Goal: Task Accomplishment & Management: Manage account settings

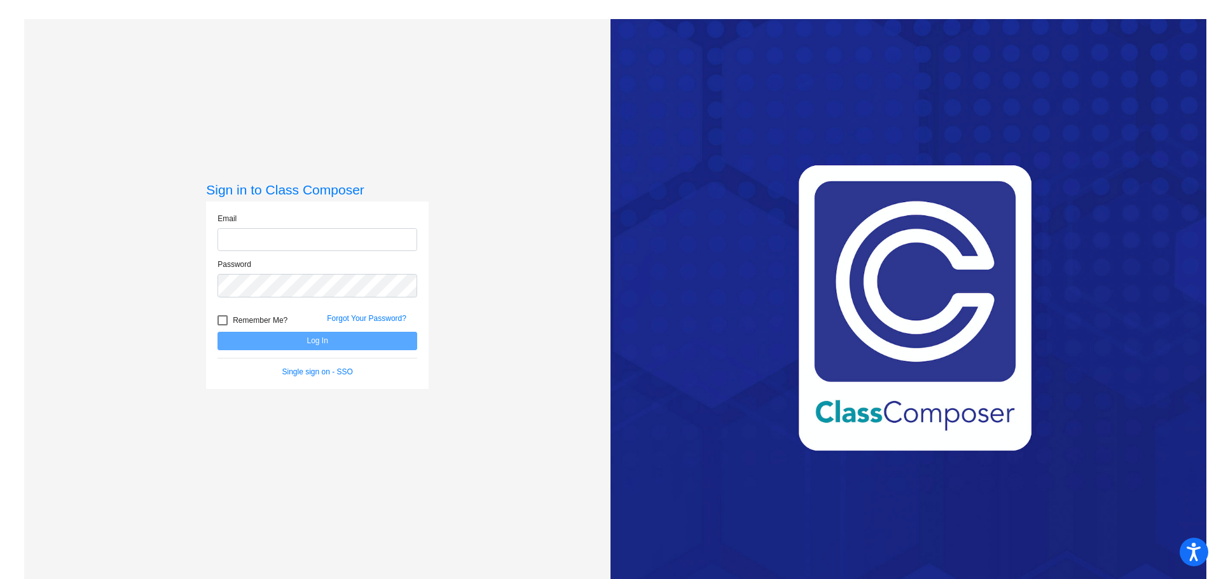
type input "[EMAIL_ADDRESS][DOMAIN_NAME]"
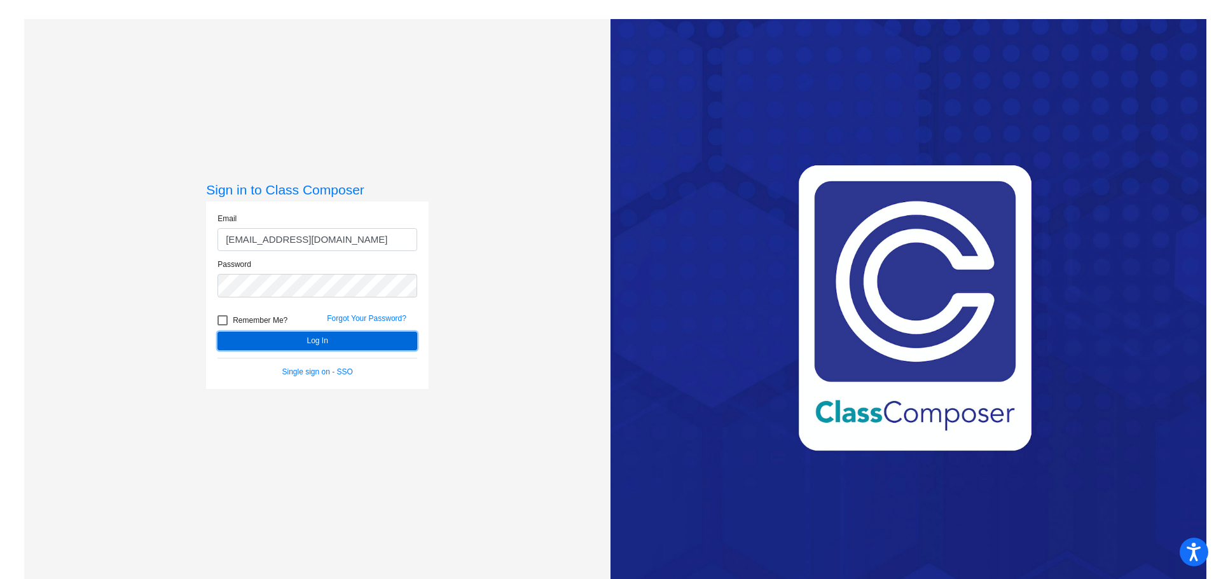
click at [339, 339] on button "Log In" at bounding box center [317, 341] width 200 height 18
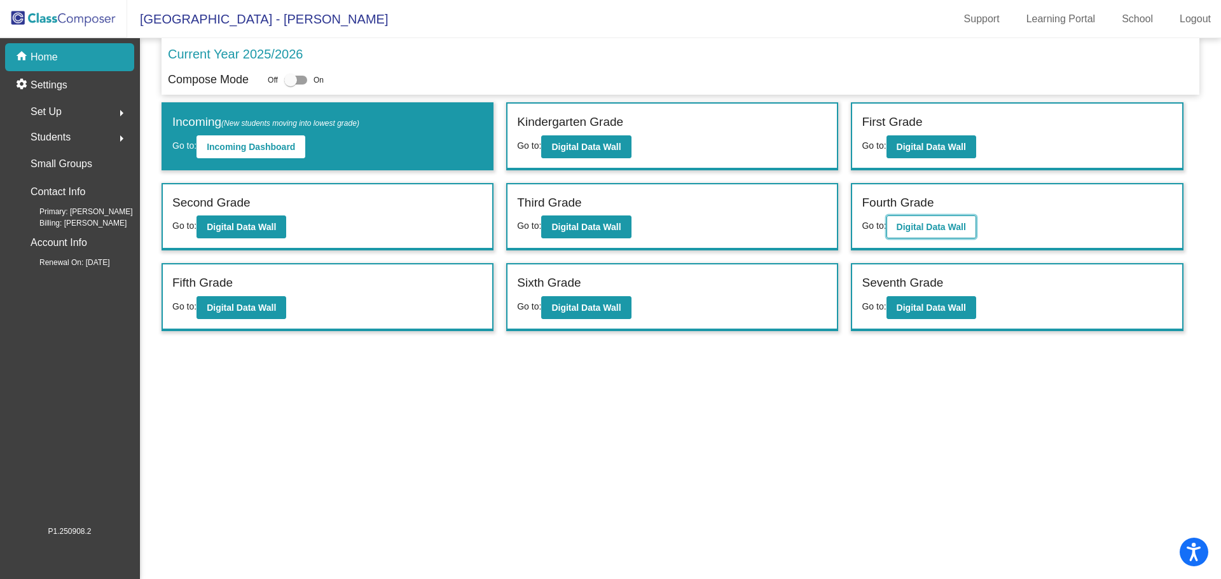
click at [922, 233] on button "Digital Data Wall" at bounding box center [931, 227] width 90 height 23
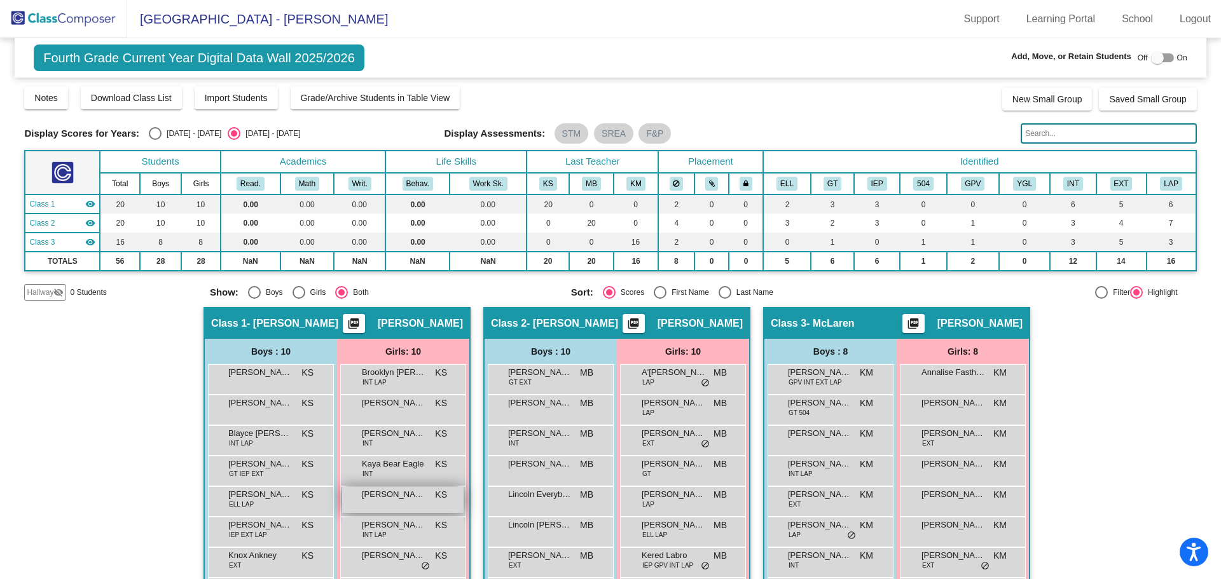
click at [387, 495] on span "[PERSON_NAME]" at bounding box center [394, 494] width 64 height 13
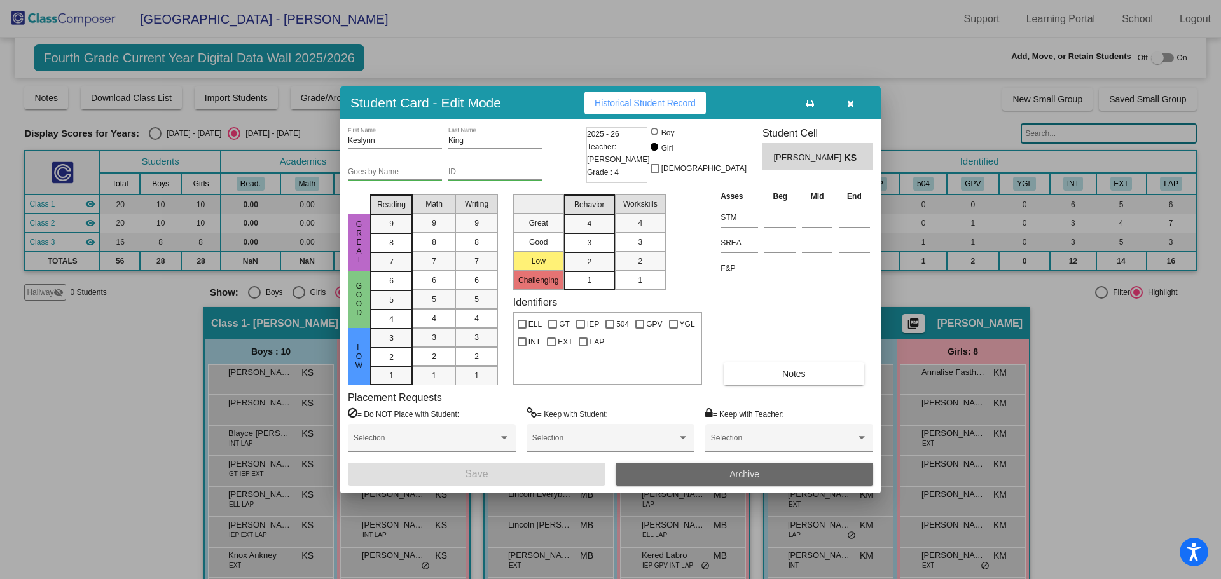
click at [740, 479] on button "Archive" at bounding box center [743, 474] width 257 height 23
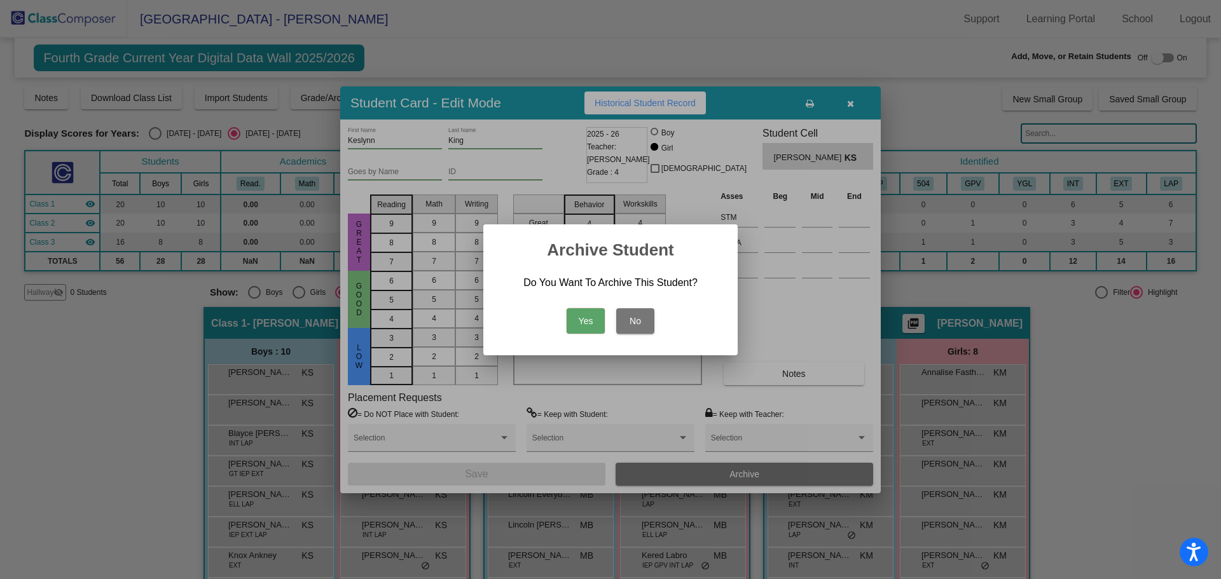
click at [597, 322] on button "Yes" at bounding box center [585, 320] width 38 height 25
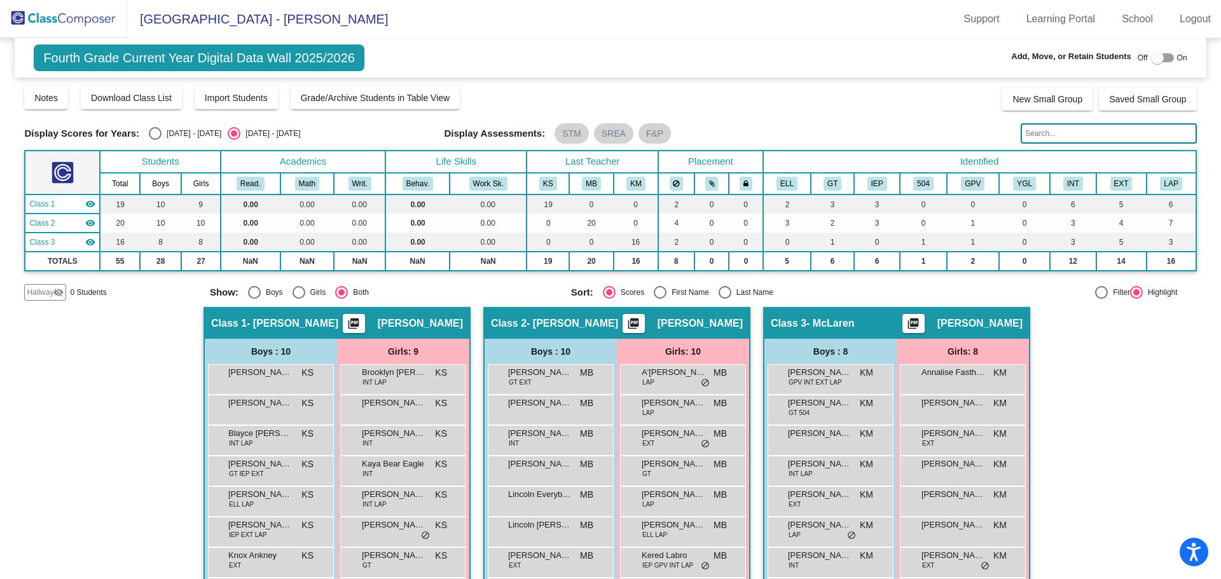
click at [96, 20] on img at bounding box center [63, 19] width 127 height 38
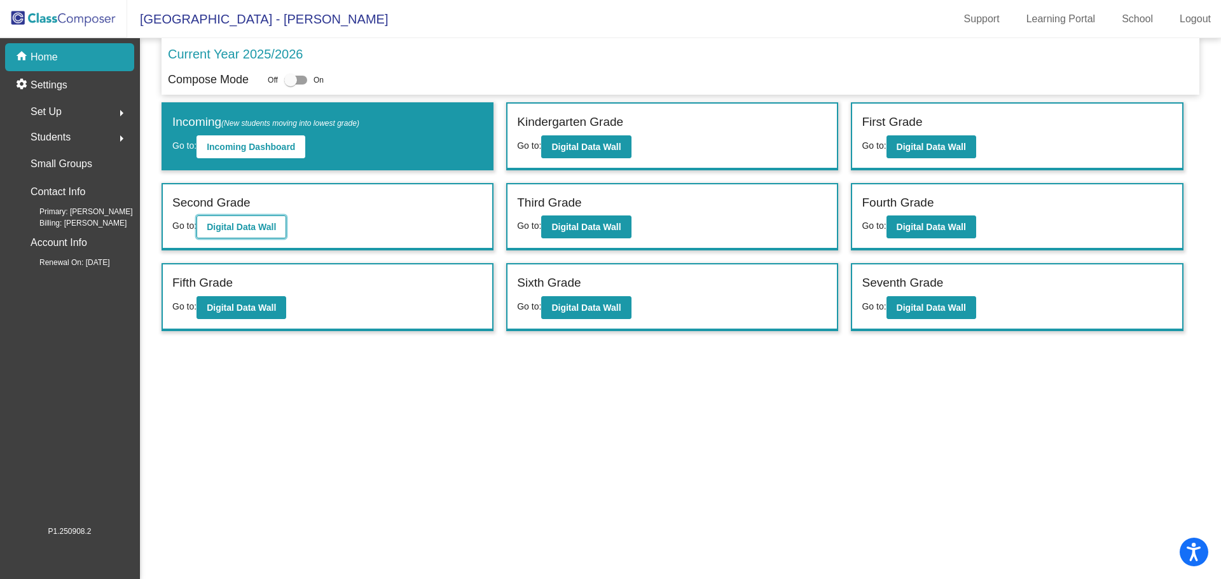
click at [276, 226] on b "Digital Data Wall" at bounding box center [241, 227] width 69 height 10
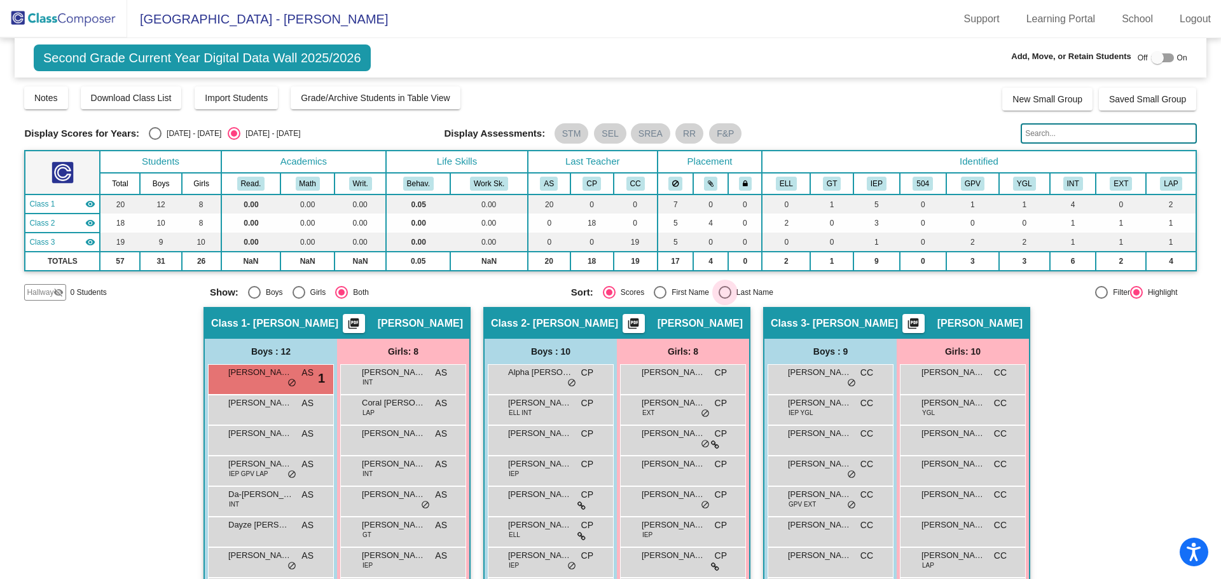
click at [723, 290] on div "Select an option" at bounding box center [724, 292] width 13 height 13
click at [724, 299] on input "Last Name" at bounding box center [724, 299] width 1 height 1
radio input "true"
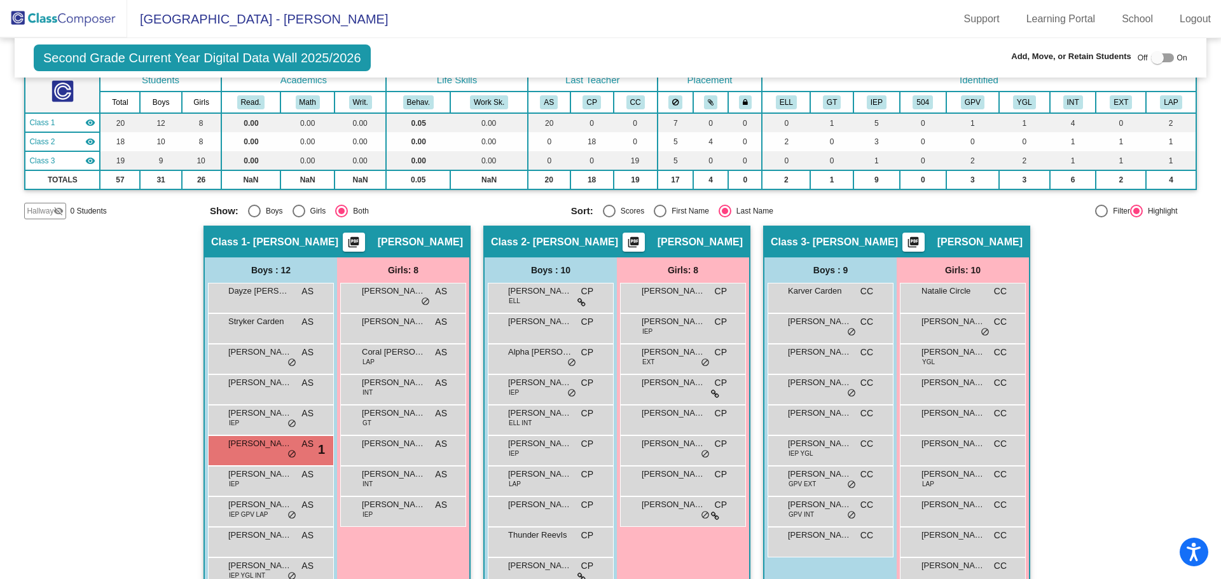
scroll to position [172, 0]
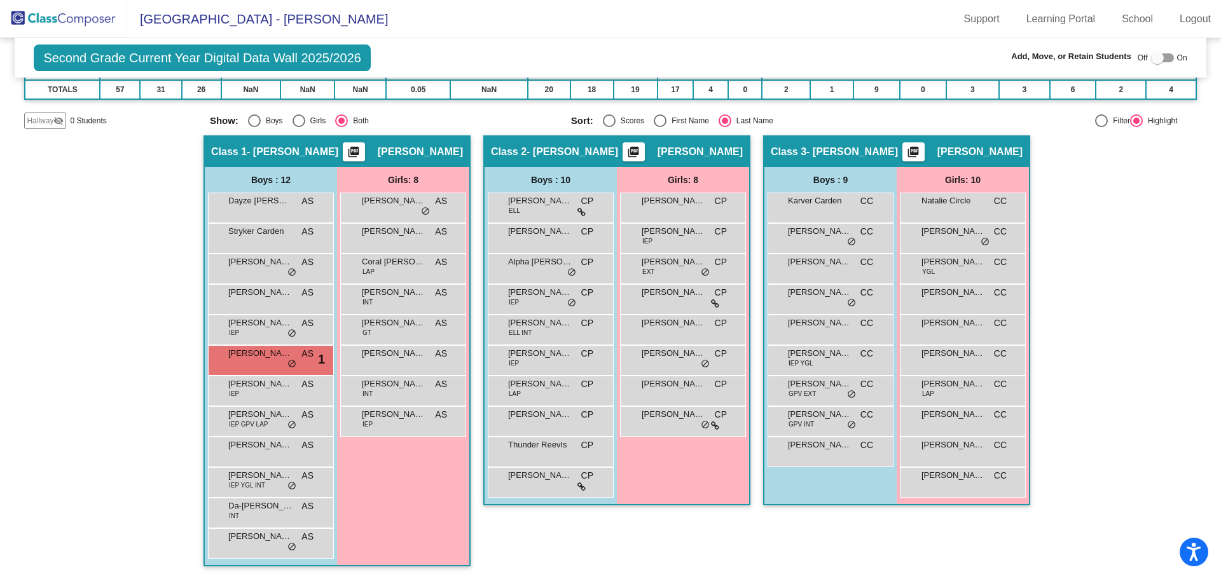
click at [65, 29] on img at bounding box center [63, 19] width 127 height 38
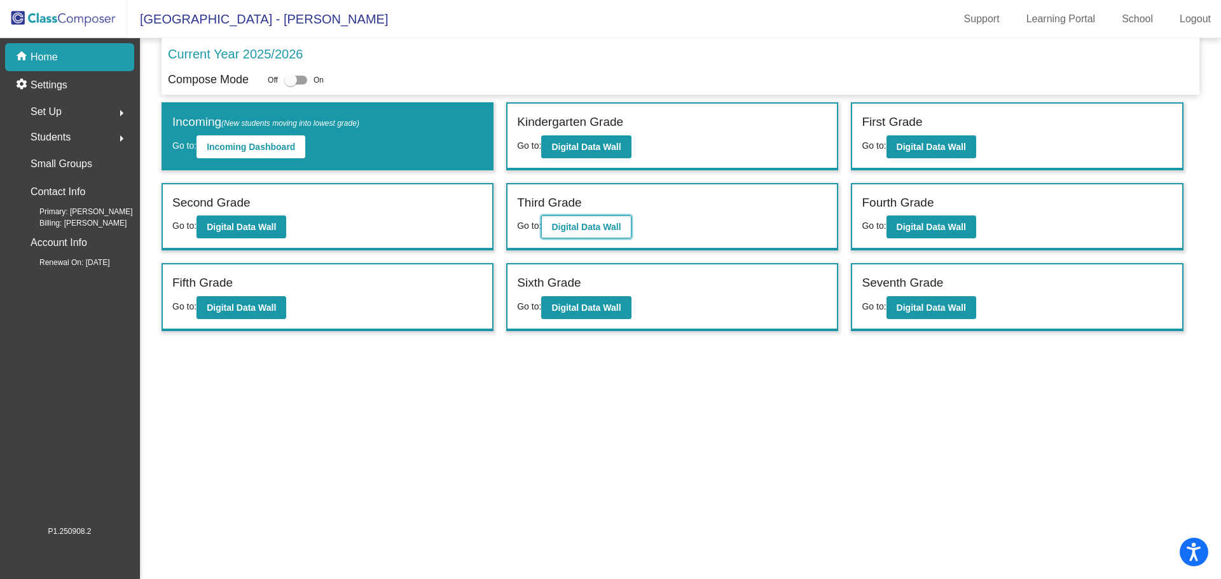
click at [612, 221] on button "Digital Data Wall" at bounding box center [586, 227] width 90 height 23
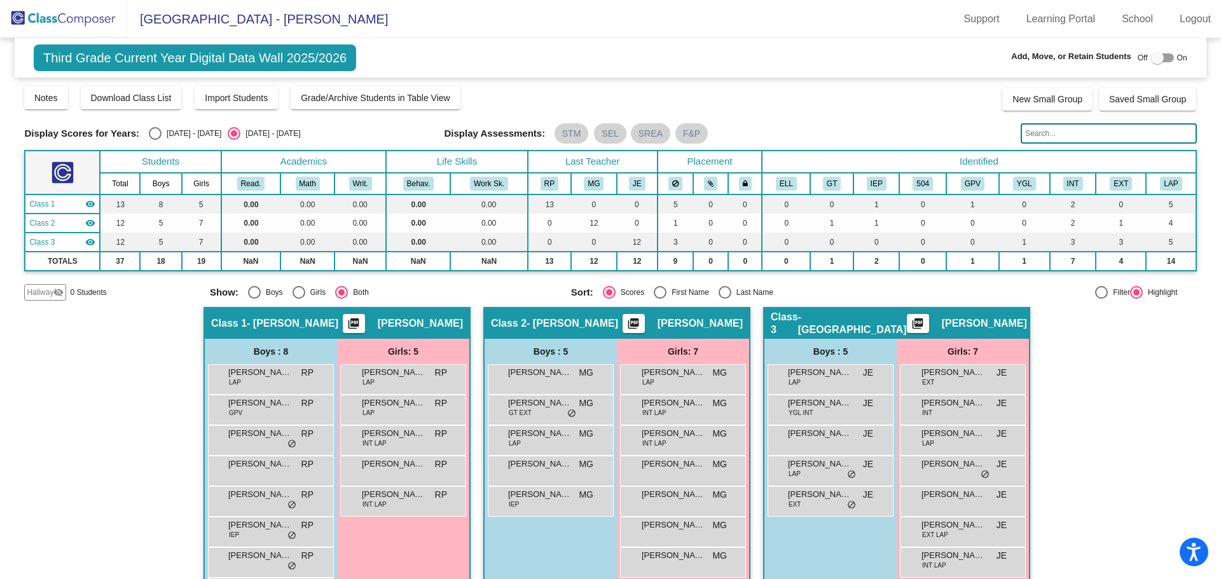
click at [727, 293] on div "Select an option" at bounding box center [724, 292] width 13 height 13
click at [725, 299] on input "Last Name" at bounding box center [724, 299] width 1 height 1
radio input "true"
click at [67, 24] on img at bounding box center [63, 19] width 127 height 38
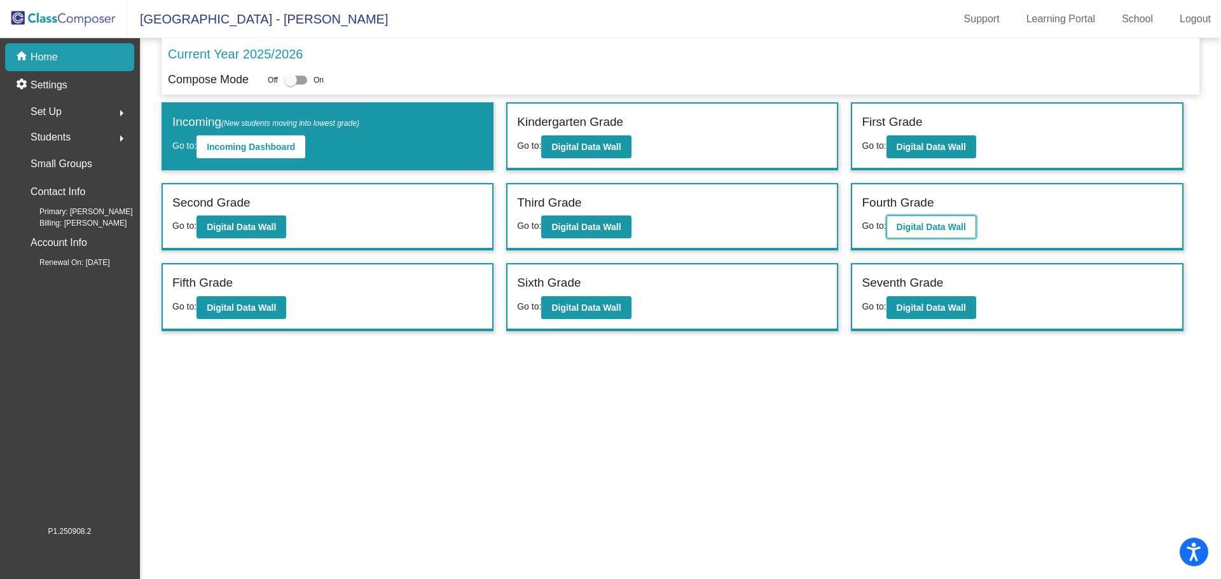
click at [933, 224] on b "Digital Data Wall" at bounding box center [930, 227] width 69 height 10
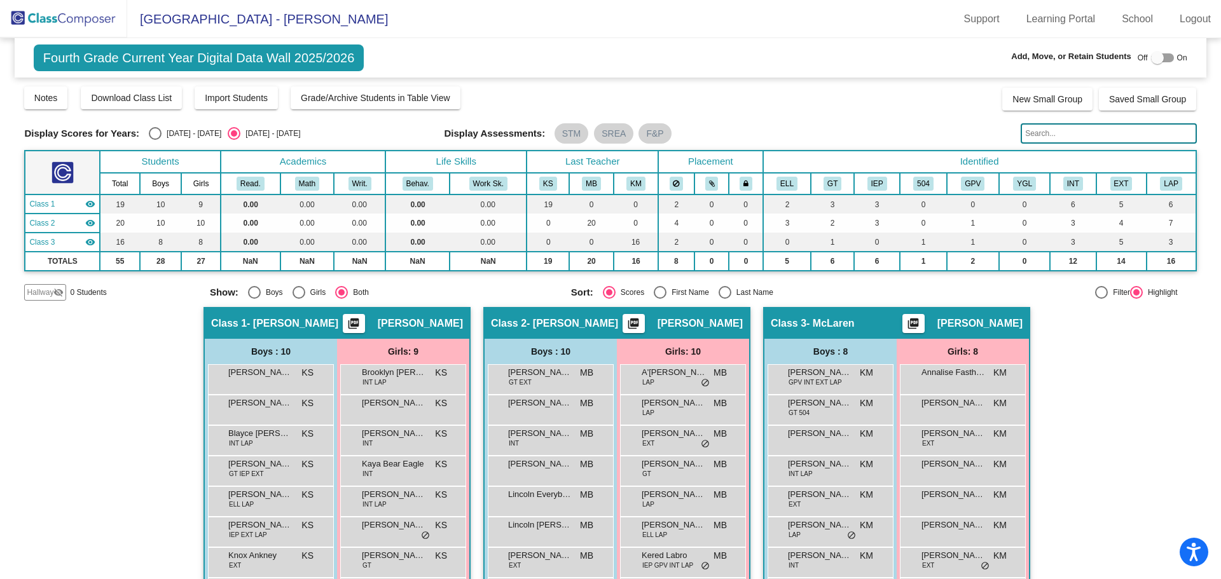
click at [723, 291] on div "Select an option" at bounding box center [724, 292] width 13 height 13
click at [724, 299] on input "Last Name" at bounding box center [724, 299] width 1 height 1
radio input "true"
drag, startPoint x: 91, startPoint y: 24, endPoint x: 100, endPoint y: 27, distance: 9.5
click at [91, 24] on img at bounding box center [63, 19] width 127 height 38
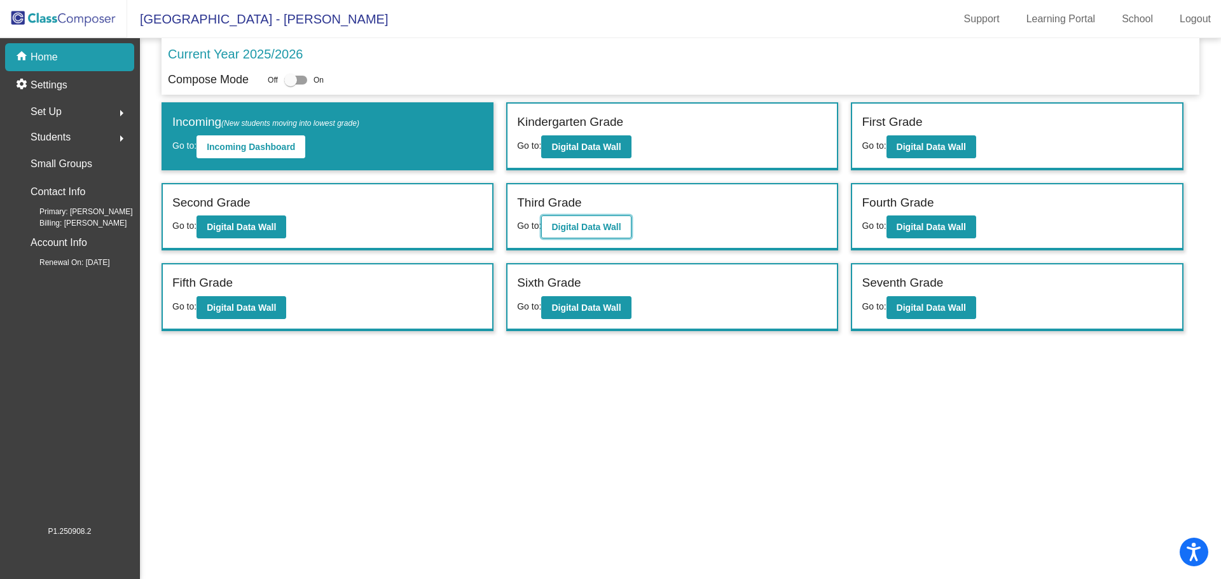
click at [620, 229] on b "Digital Data Wall" at bounding box center [585, 227] width 69 height 10
